Goal: Information Seeking & Learning: Find specific fact

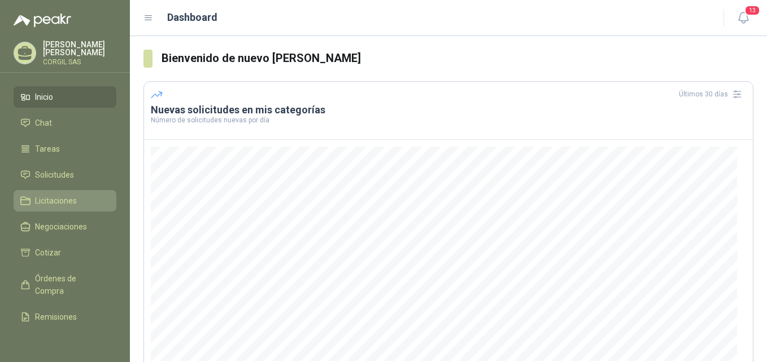
click at [79, 196] on li "Licitaciones" at bounding box center [64, 201] width 89 height 12
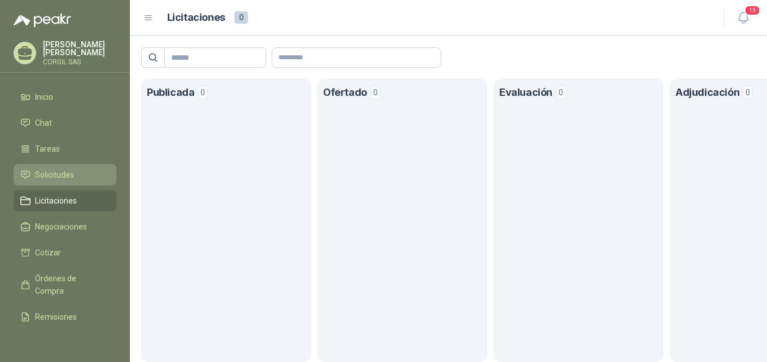
click at [72, 177] on span "Solicitudes" at bounding box center [54, 175] width 39 height 12
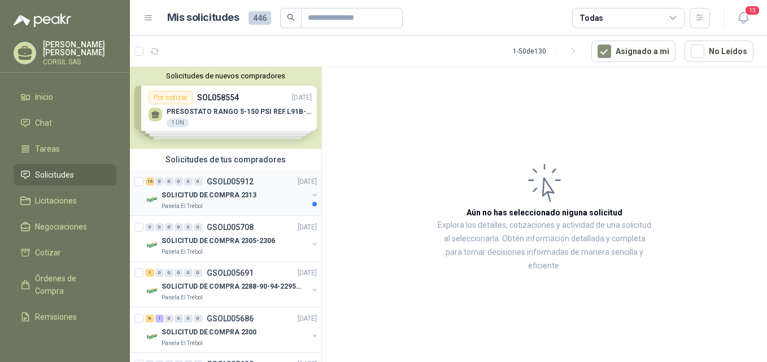
click at [190, 190] on p "SOLICITUD DE COMPRA 2313" at bounding box center [208, 195] width 95 height 11
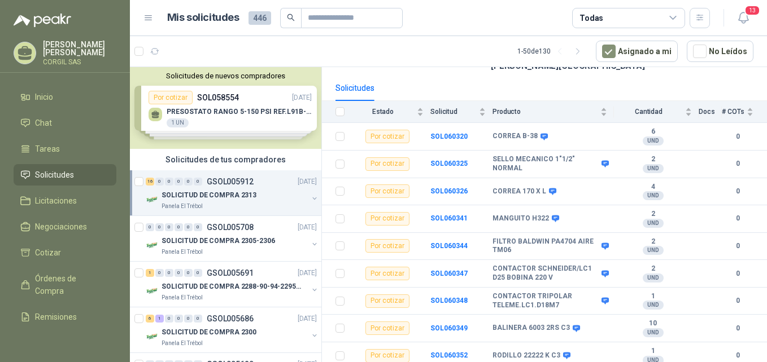
scroll to position [106, 0]
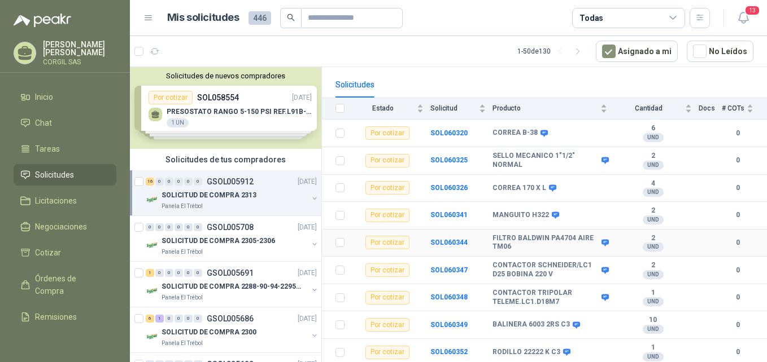
click at [401, 236] on div "Por cotizar" at bounding box center [387, 243] width 44 height 14
click at [444, 239] on b "SOL060344" at bounding box center [448, 243] width 37 height 8
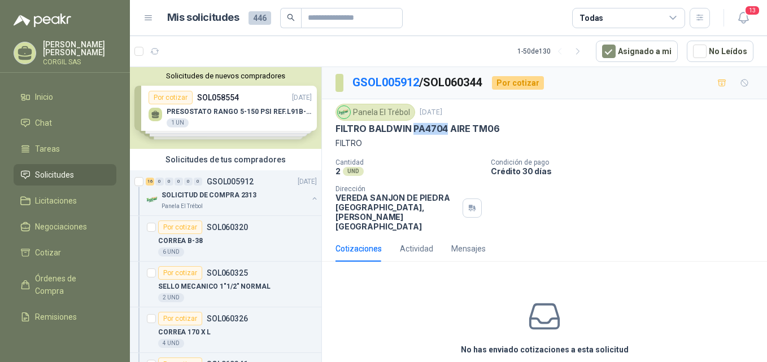
drag, startPoint x: 447, startPoint y: 129, endPoint x: 414, endPoint y: 128, distance: 32.8
click at [413, 127] on p "FILTRO BALDWIN PA4704 AIRE TM06" at bounding box center [417, 129] width 164 height 12
copy p "PA4704"
